Goal: Check status: Check status

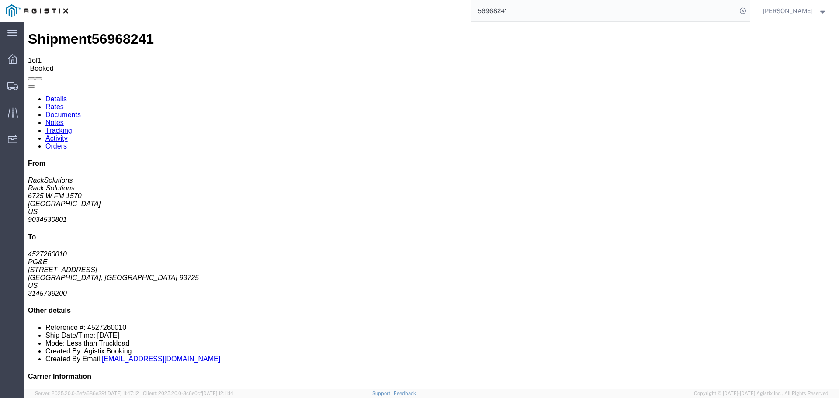
click at [528, 12] on input "56968241" at bounding box center [604, 10] width 266 height 21
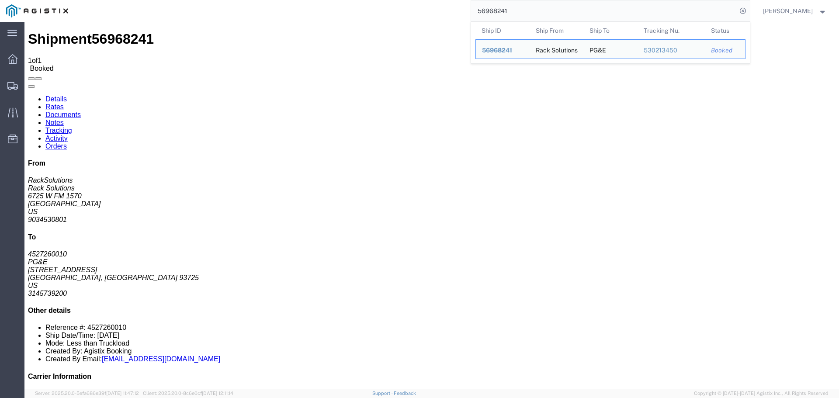
drag, startPoint x: 528, startPoint y: 7, endPoint x: 329, endPoint y: 6, distance: 199.2
click at [329, 6] on div "56968241 Ship ID Ship From Ship To Tracking Nu. Status Ship ID 56968241 Ship Fr…" at bounding box center [411, 11] width 675 height 22
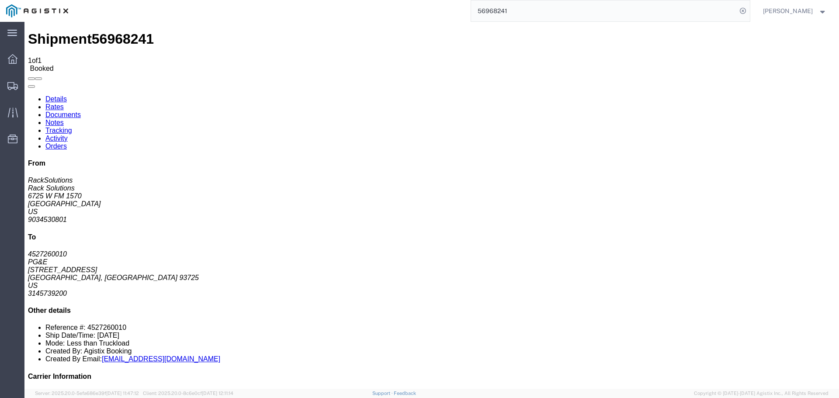
paste input "7052488"
drag, startPoint x: 521, startPoint y: 11, endPoint x: 268, endPoint y: 6, distance: 253.0
click at [287, 9] on div "57052488" at bounding box center [411, 11] width 675 height 22
paste input "30270514"
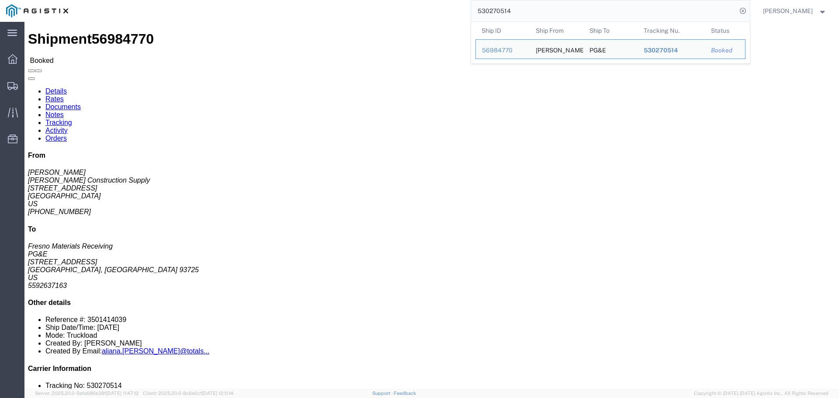
drag, startPoint x: 530, startPoint y: 12, endPoint x: 358, endPoint y: 7, distance: 172.6
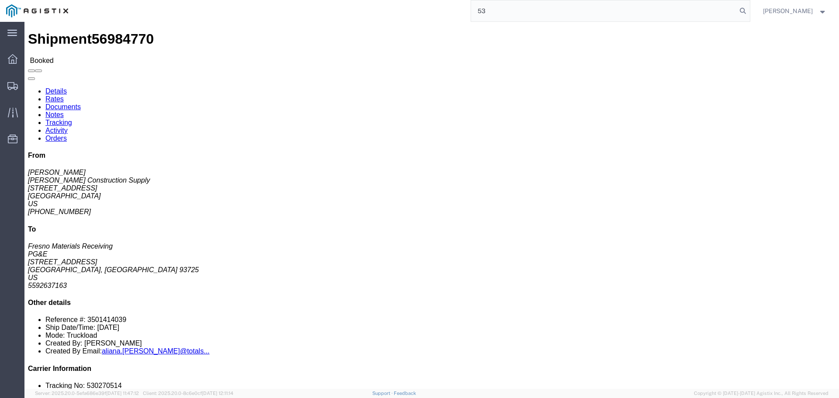
type input "5"
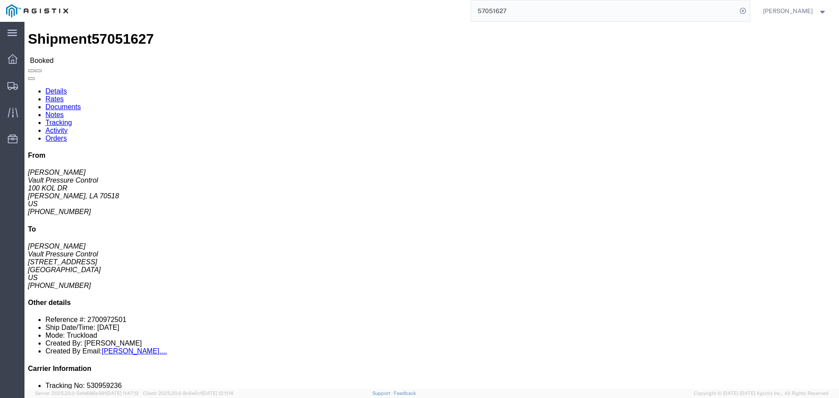
drag, startPoint x: 125, startPoint y: 33, endPoint x: 153, endPoint y: 59, distance: 37.7
click link "Notes"
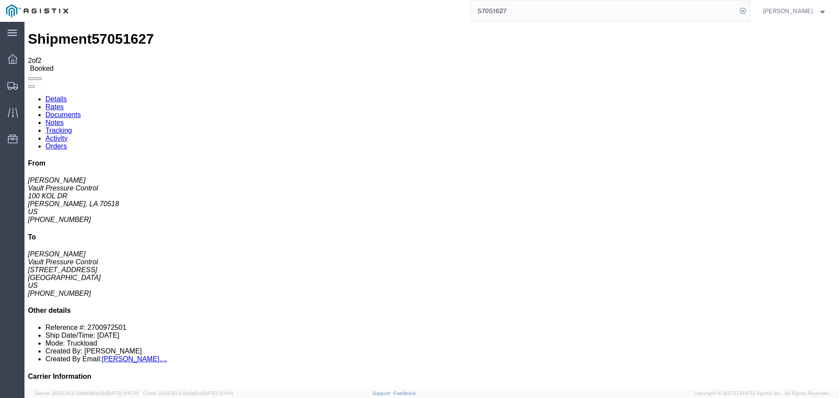
click at [63, 95] on link "Details" at bounding box center [55, 98] width 21 height 7
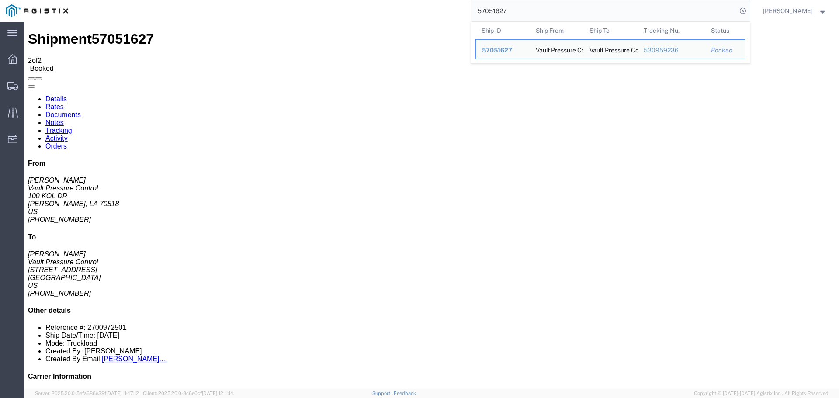
drag, startPoint x: 527, startPoint y: 10, endPoint x: 357, endPoint y: 14, distance: 170.0
click at [357, 14] on div "57051627 Ship ID Ship From Ship To Tracking Nu. Status Ship ID 57051627 Ship Fr…" at bounding box center [411, 11] width 675 height 22
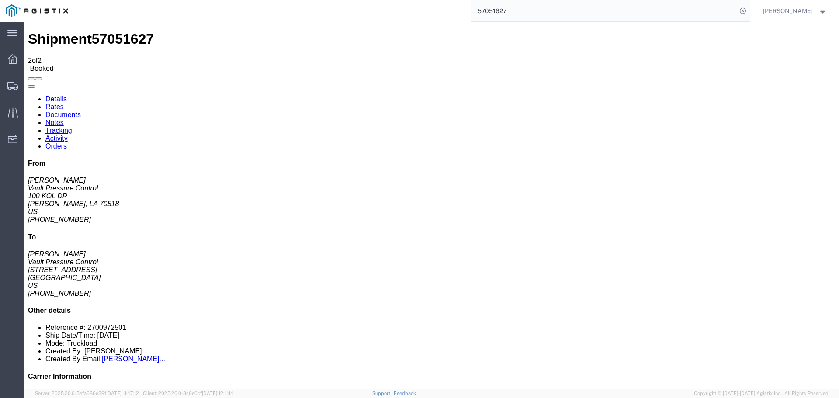
paste input "4340660"
type input "54340660"
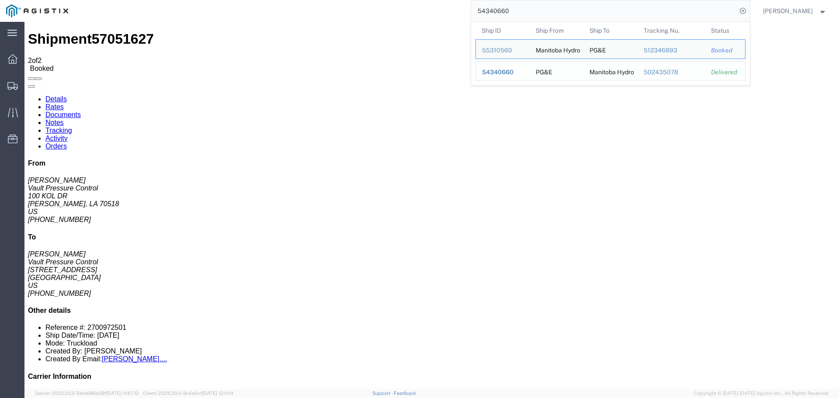
click at [552, 71] on div "PG&E" at bounding box center [543, 71] width 17 height 19
click at [504, 73] on span "54340660" at bounding box center [497, 72] width 31 height 7
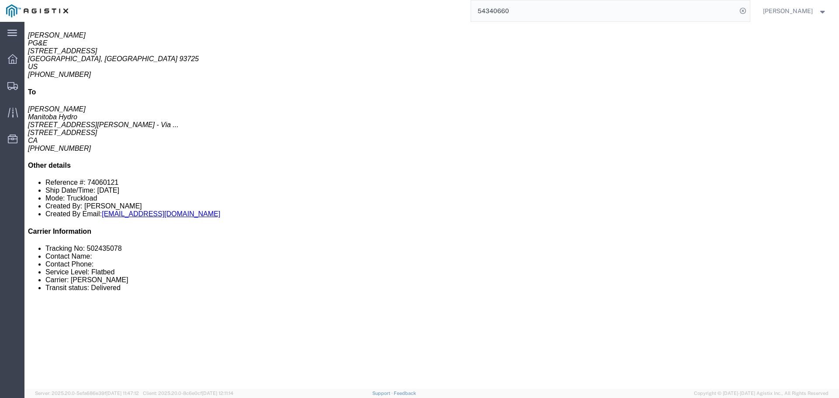
scroll to position [130, 0]
